Goal: Find specific page/section: Find specific page/section

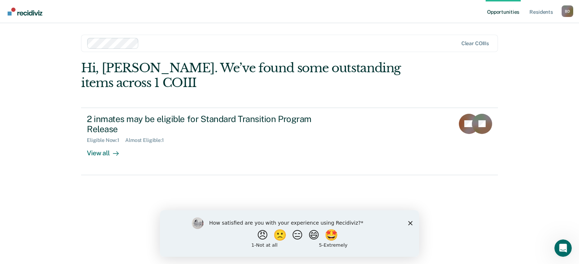
click at [408, 223] on icon "Close survey" at bounding box center [410, 223] width 4 height 4
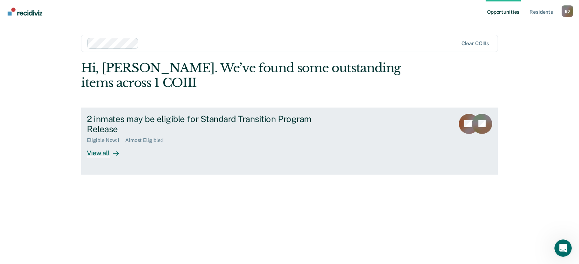
click at [96, 154] on div "View all" at bounding box center [107, 151] width 40 height 14
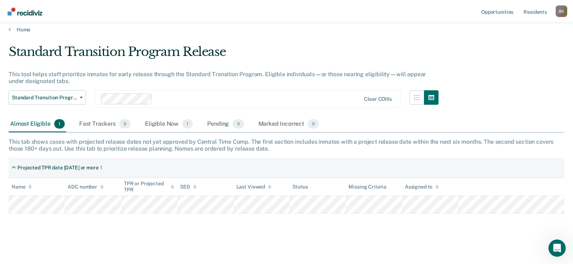
scroll to position [7, 0]
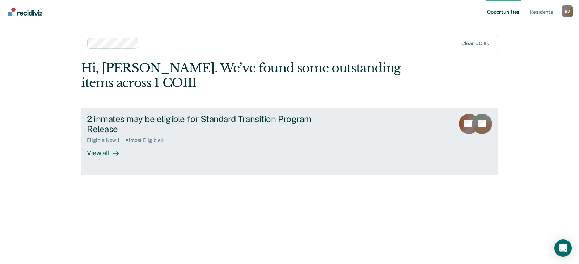
click at [102, 146] on div "View all" at bounding box center [107, 151] width 40 height 14
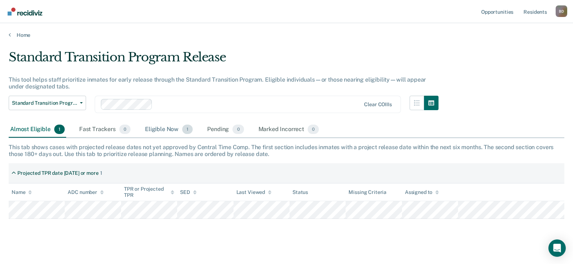
click at [166, 130] on div "Eligible Now 1" at bounding box center [169, 130] width 51 height 16
